Goal: Information Seeking & Learning: Compare options

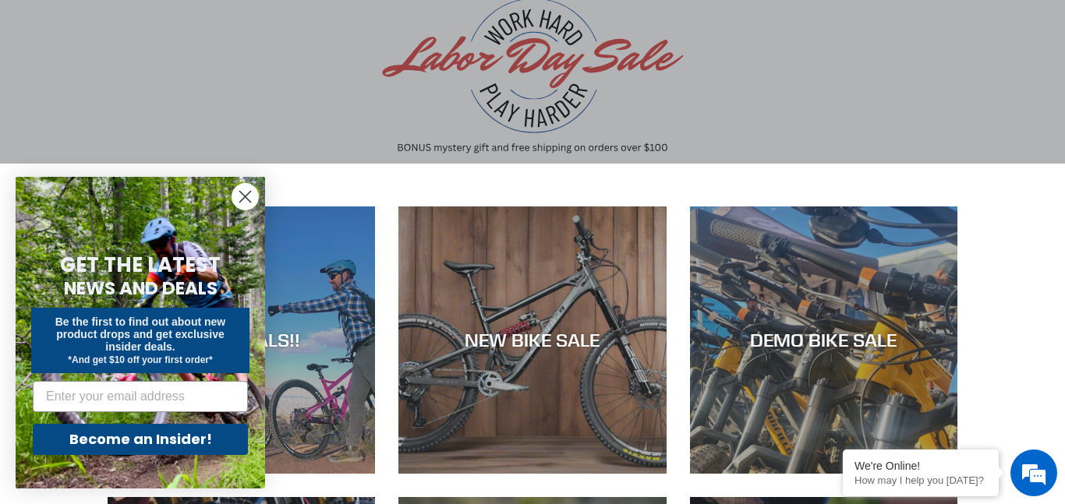
scroll to position [185, 0]
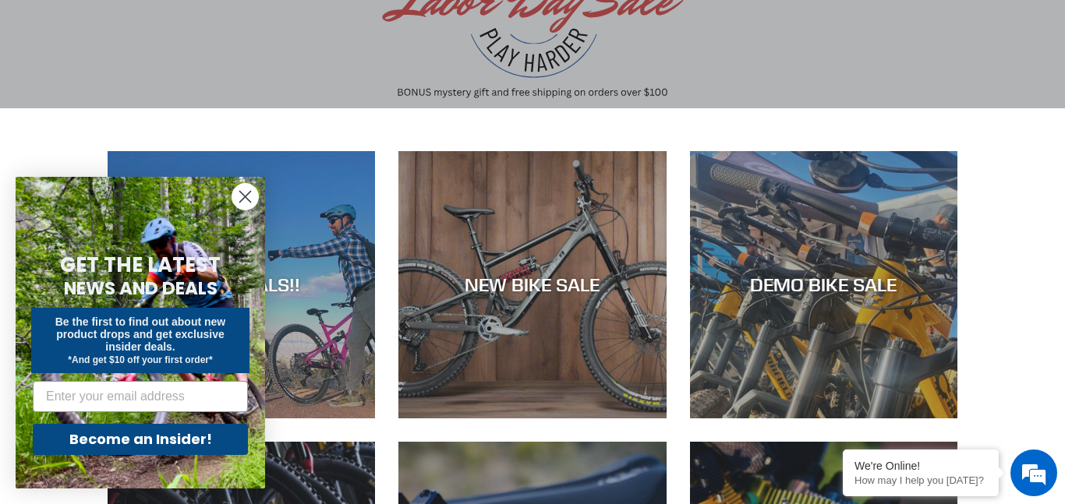
click at [241, 185] on circle "Close dialog" at bounding box center [245, 197] width 26 height 26
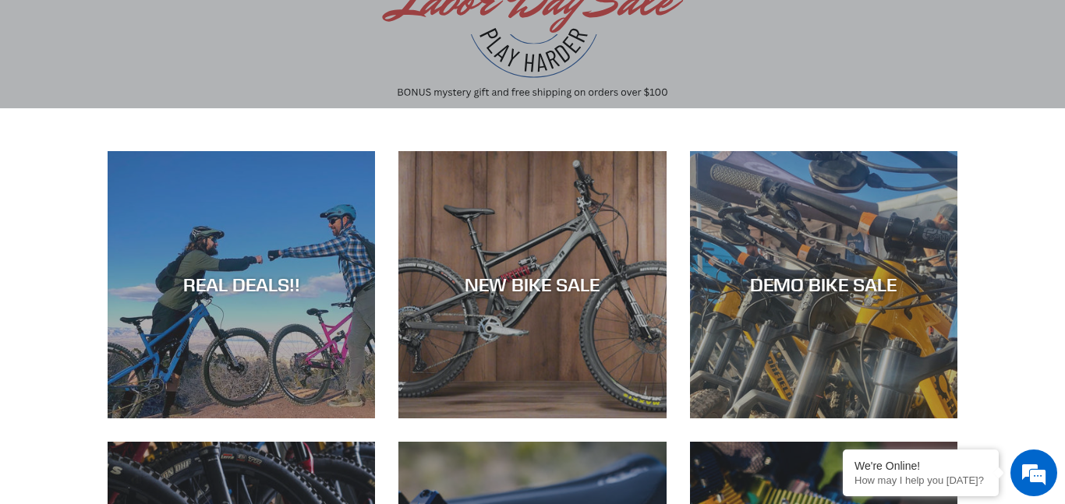
scroll to position [0, 0]
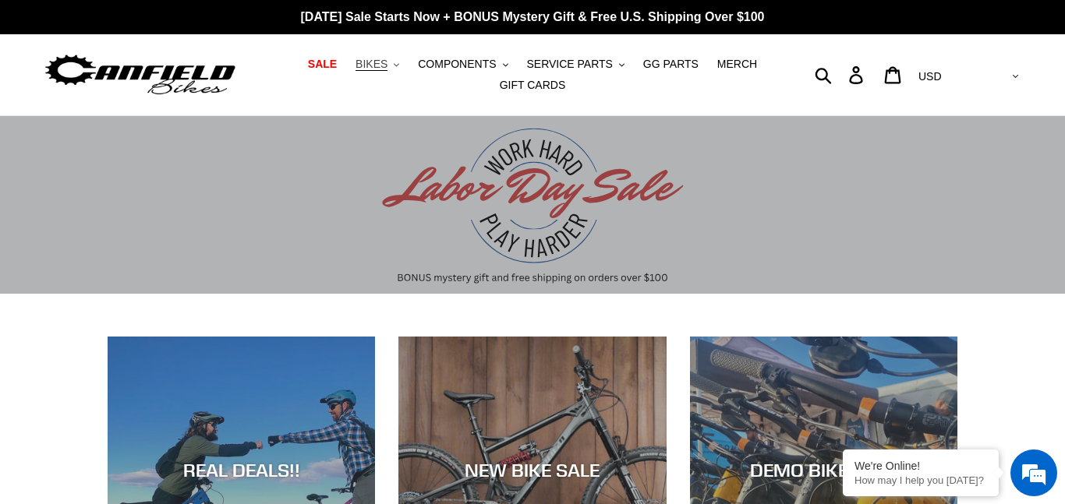
click at [387, 69] on span "BIKES" at bounding box center [371, 64] width 32 height 13
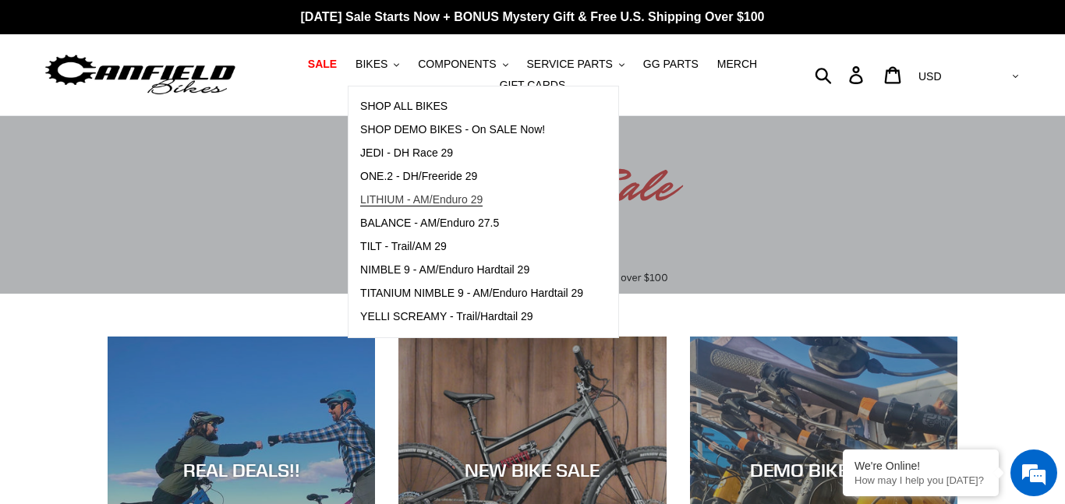
click at [396, 200] on span "LITHIUM - AM/Enduro 29" at bounding box center [421, 199] width 122 height 13
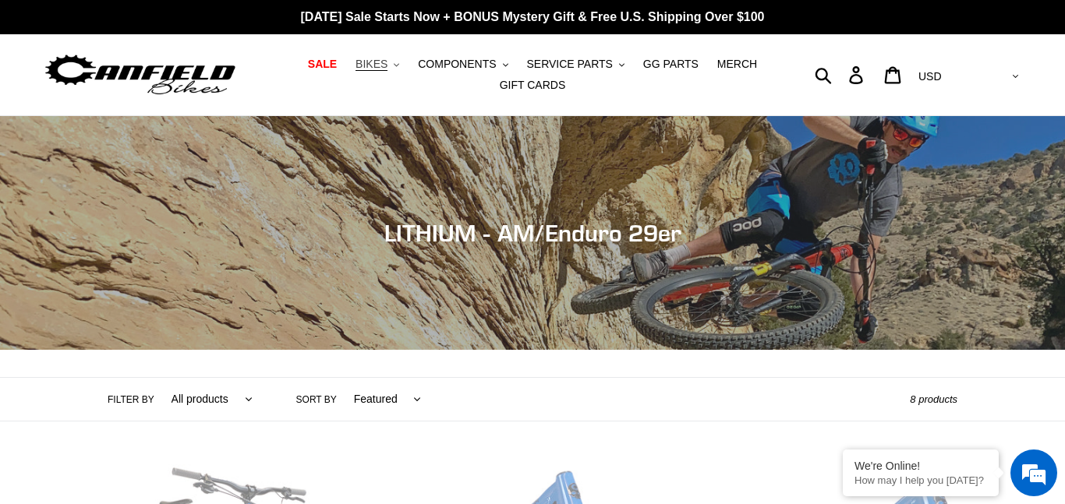
click at [387, 69] on span "BIKES" at bounding box center [371, 64] width 32 height 13
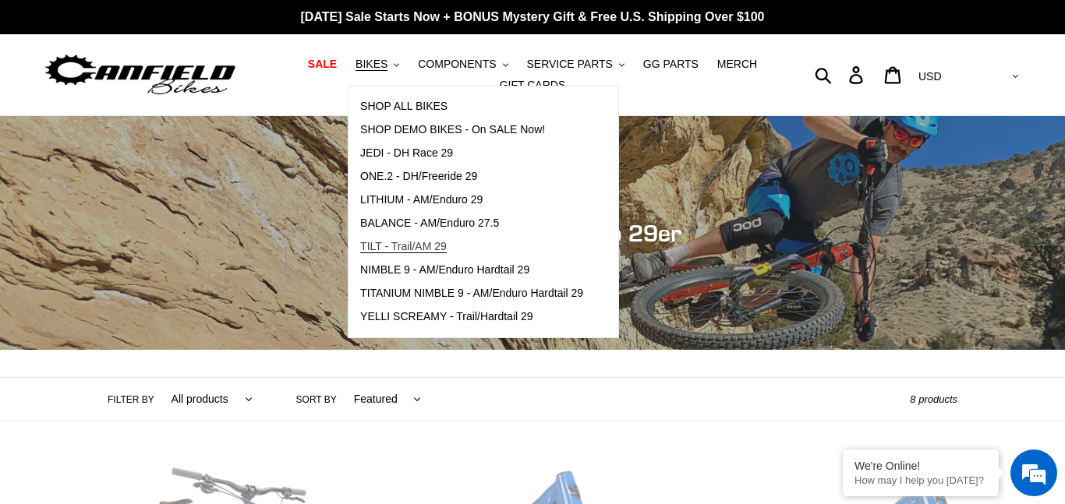
click at [415, 243] on span "TILT - Trail/AM 29" at bounding box center [403, 246] width 87 height 13
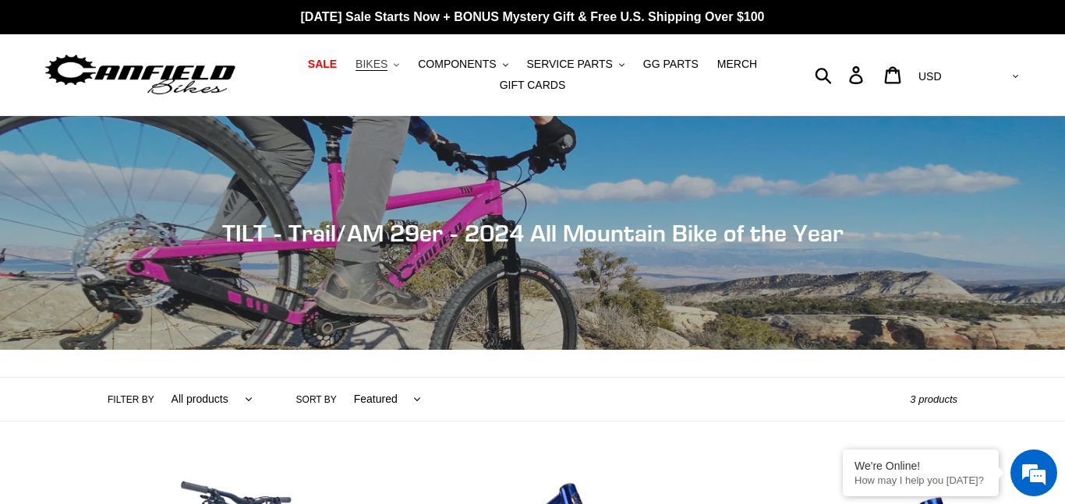
click at [396, 72] on button "BIKES .cls-1{fill:#231f20}" at bounding box center [377, 64] width 59 height 21
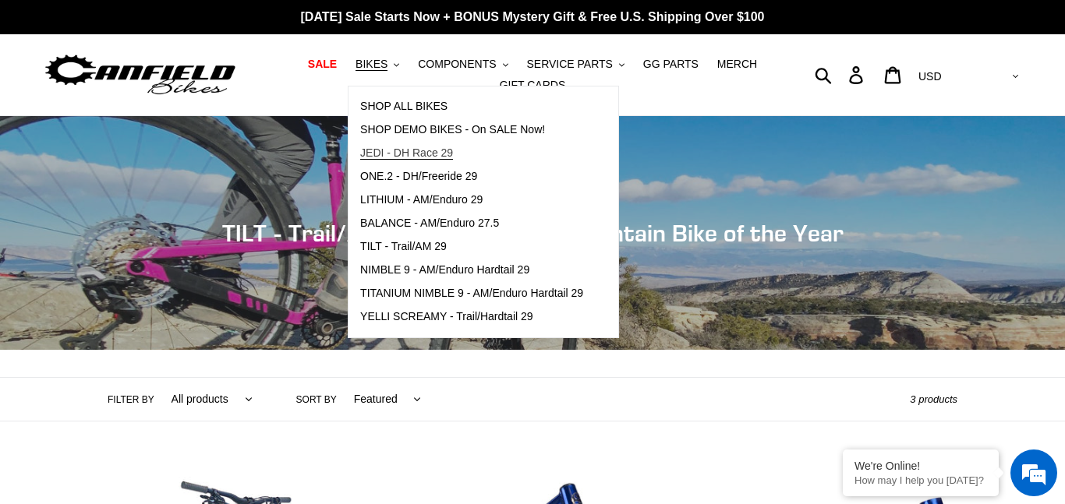
click at [413, 150] on span "JEDI - DH Race 29" at bounding box center [406, 153] width 93 height 13
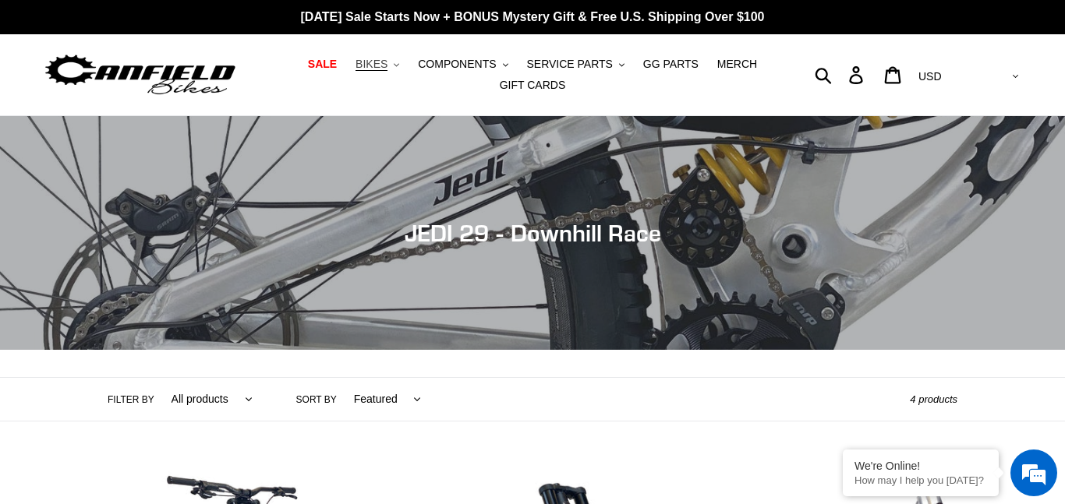
click at [379, 63] on span "BIKES" at bounding box center [371, 64] width 32 height 13
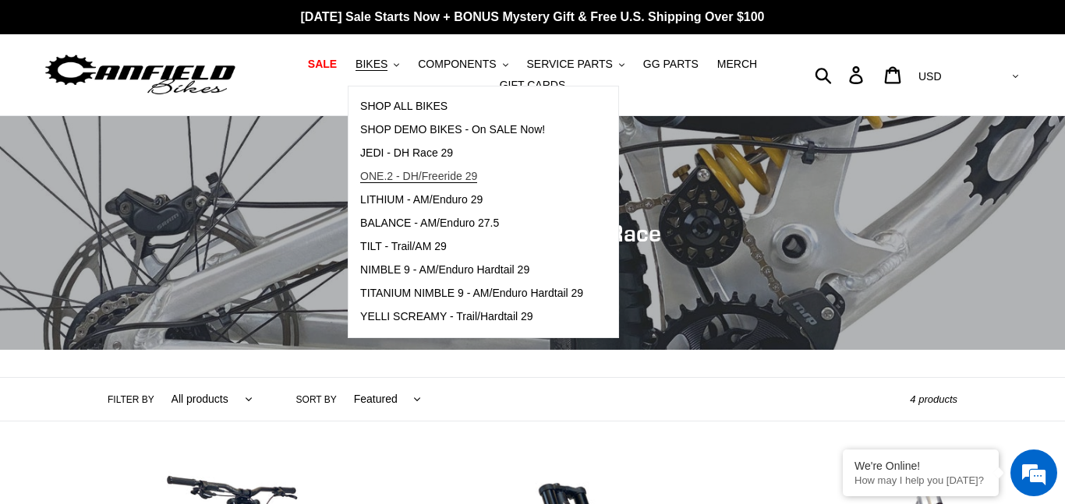
click at [422, 172] on span "ONE.2 - DH/Freeride 29" at bounding box center [418, 176] width 117 height 13
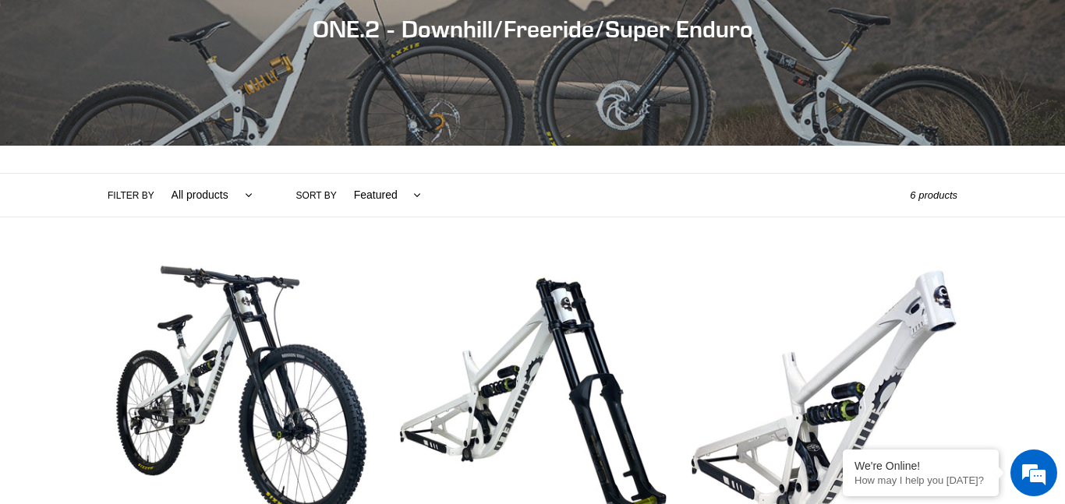
scroll to position [207, 0]
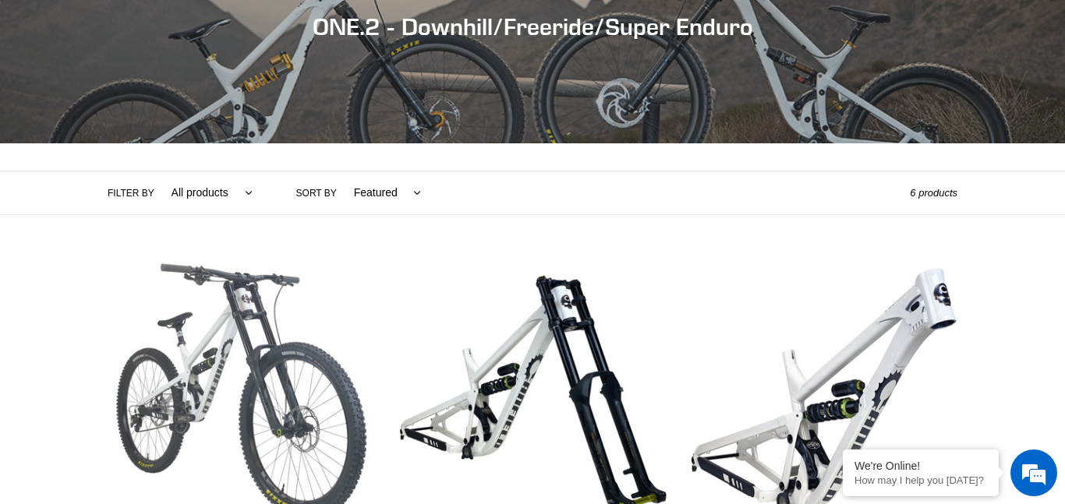
click at [196, 401] on link "ONE.2 DH - Complete Bike" at bounding box center [241, 440] width 267 height 365
